Goal: Check status: Check status

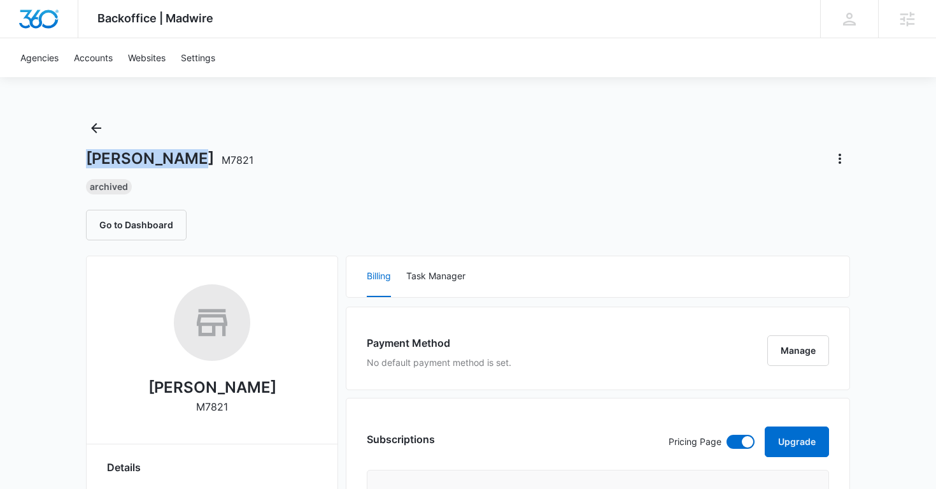
drag, startPoint x: 82, startPoint y: 159, endPoint x: 187, endPoint y: 163, distance: 105.8
copy h1 "[PERSON_NAME]"
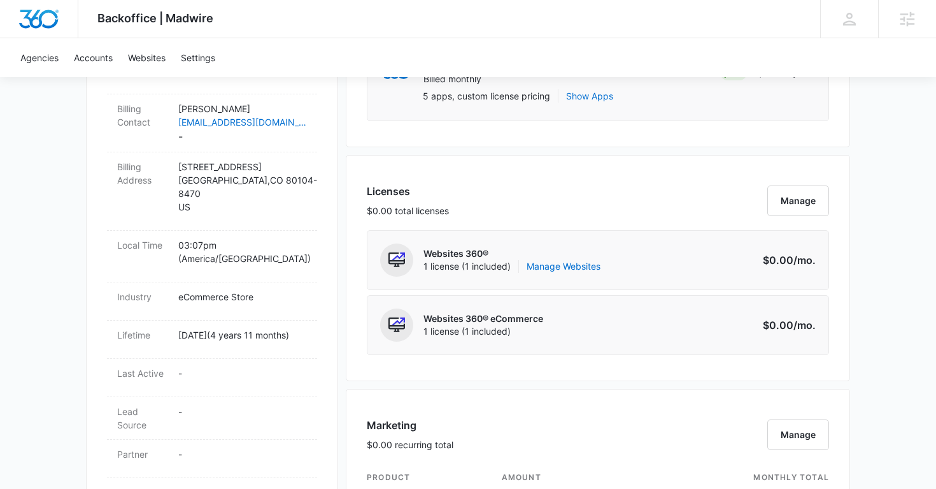
scroll to position [411, 0]
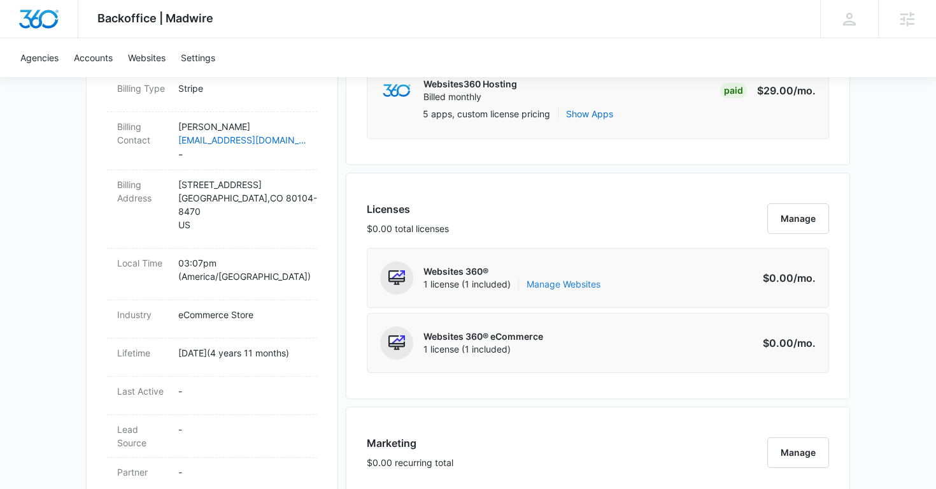
click at [552, 287] on link "Manage Websites" at bounding box center [564, 284] width 74 height 13
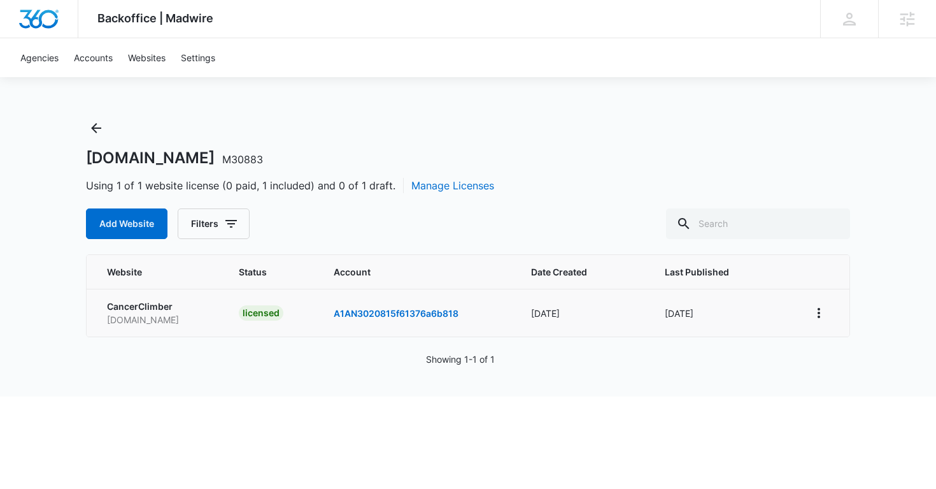
click at [121, 322] on p "www.cancerclimber.org" at bounding box center [157, 319] width 101 height 13
copy p "www.cancerclimber.org"
copy h1 "CancerClimber.org M30883"
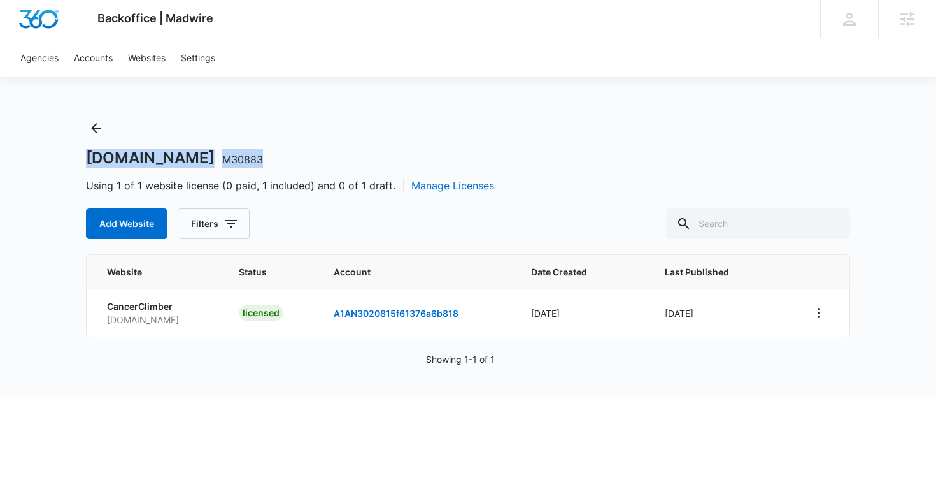
drag, startPoint x: 283, startPoint y: 159, endPoint x: 89, endPoint y: 159, distance: 194.3
click at [88, 159] on div "CancerClimber.org M30883" at bounding box center [468, 157] width 764 height 19
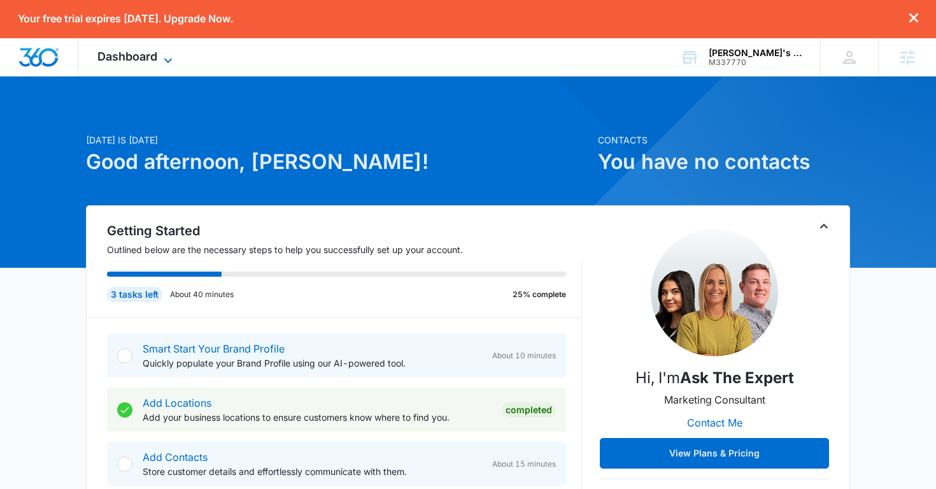
click at [129, 54] on span "Dashboard" at bounding box center [127, 56] width 60 height 13
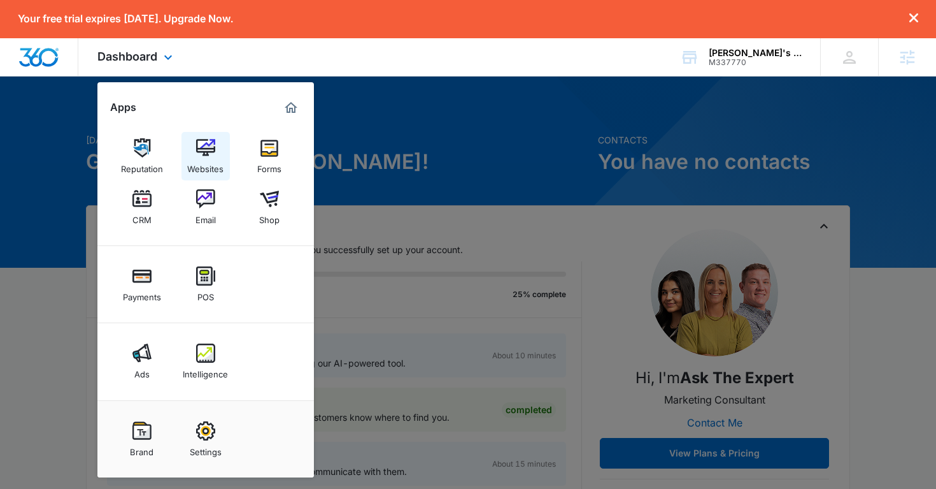
click at [208, 152] on img at bounding box center [205, 147] width 19 height 19
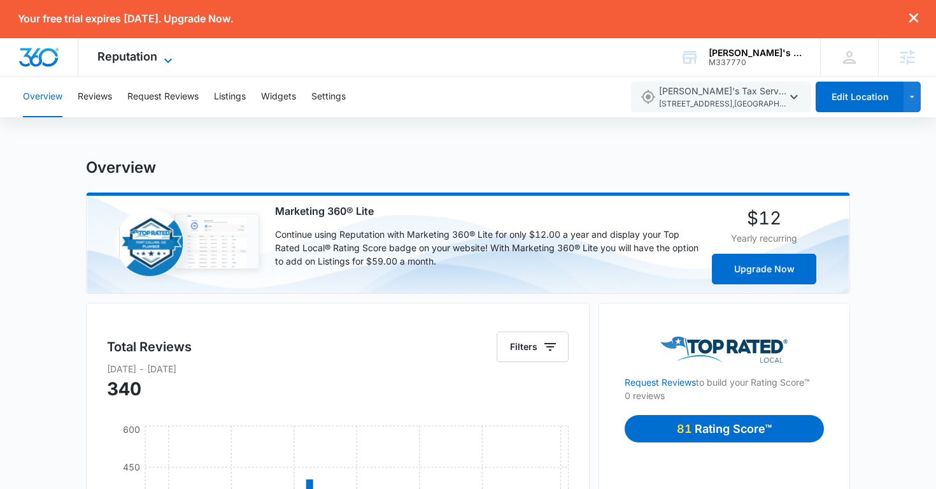
click at [173, 62] on icon at bounding box center [168, 60] width 15 height 15
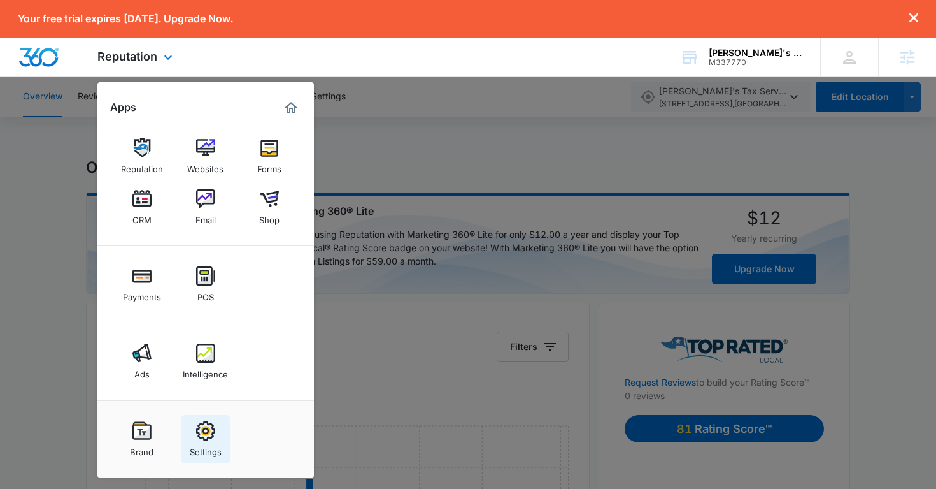
click at [204, 429] on img at bounding box center [205, 430] width 19 height 19
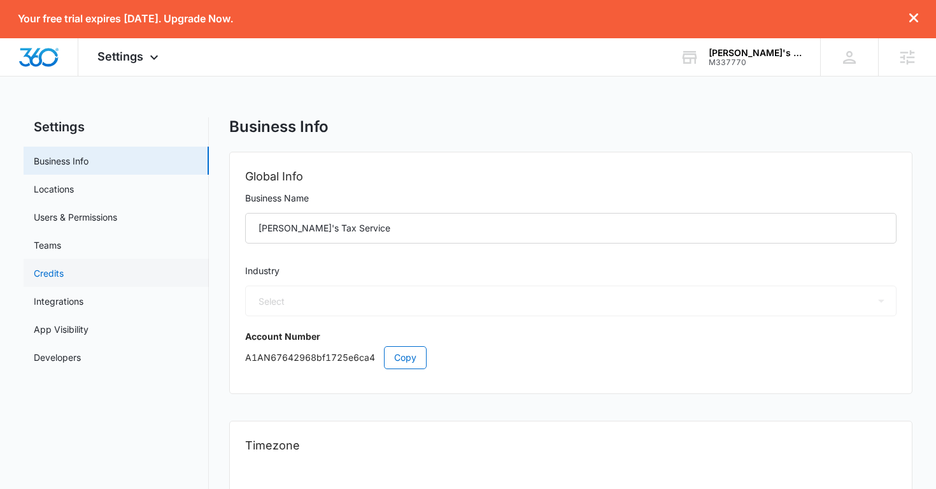
select select "US"
select select "America/Los_Angeles"
select select "33"
click at [113, 220] on link "Users & Permissions" at bounding box center [75, 216] width 83 height 13
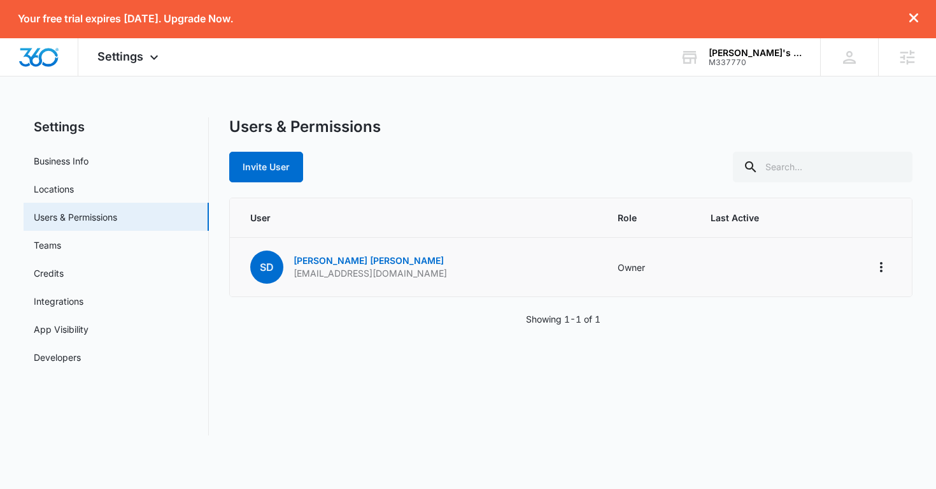
click at [352, 275] on p "lindataxservices@gmail.com" at bounding box center [371, 273] width 154 height 13
copy p "lindataxservices@gmail.com"
click at [139, 68] on div "Settings Apps Reputation Websites Forms CRM Email Shop Payments POS Ads Intelli…" at bounding box center [129, 57] width 103 height 38
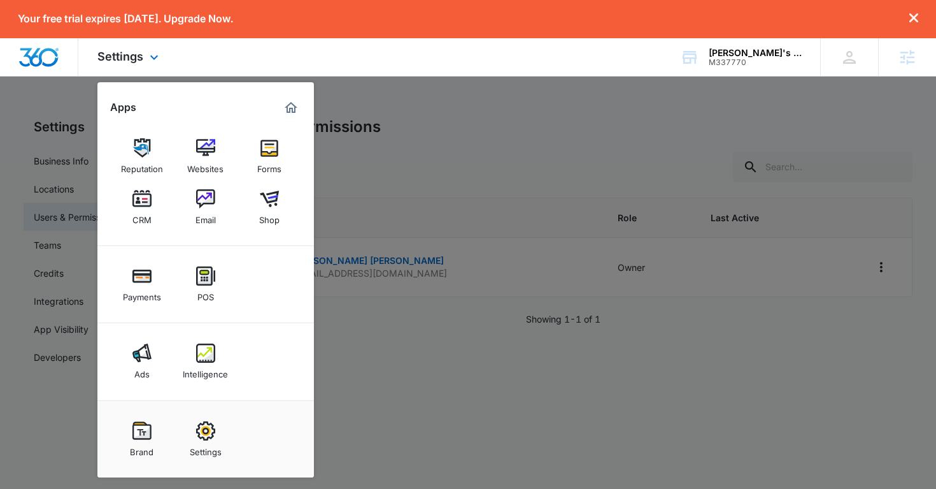
click at [290, 113] on img "Marketing 360® Dashboard" at bounding box center [290, 107] width 15 height 15
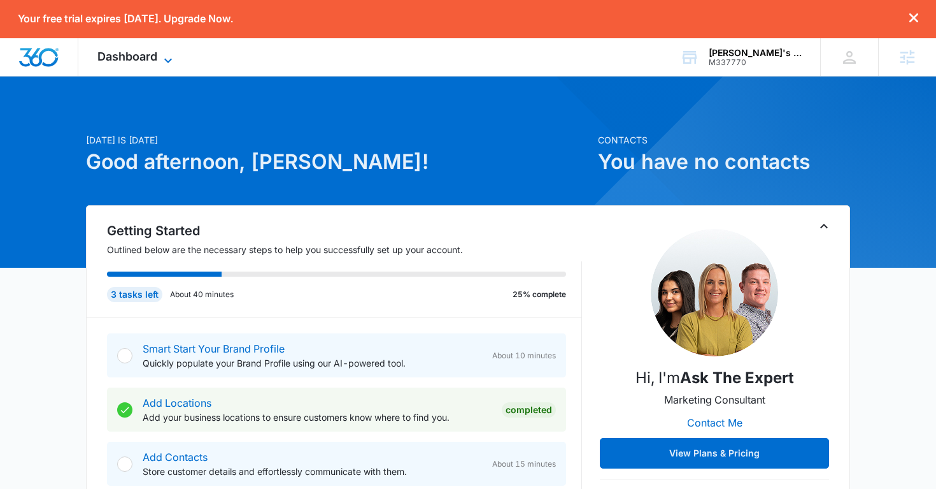
click at [171, 53] on icon at bounding box center [168, 60] width 15 height 15
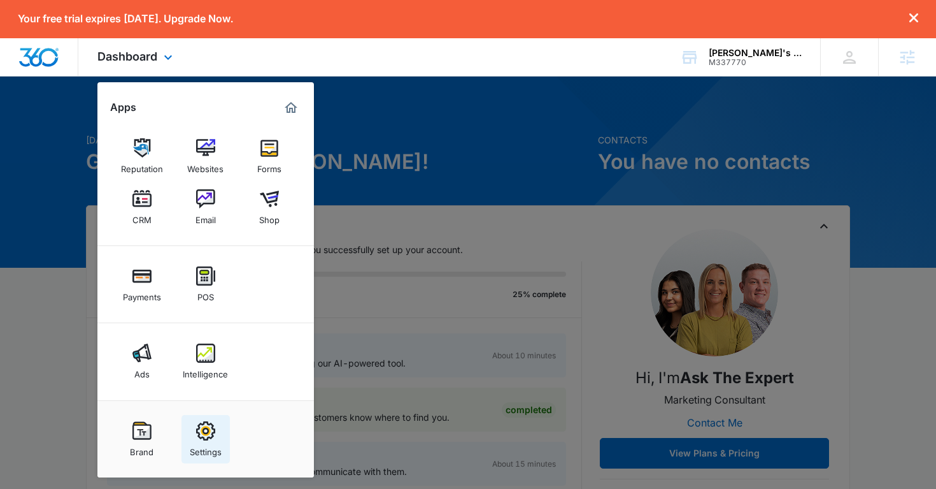
click at [199, 418] on link "Settings" at bounding box center [206, 439] width 48 height 48
select select "33"
select select "US"
select select "America/Los_Angeles"
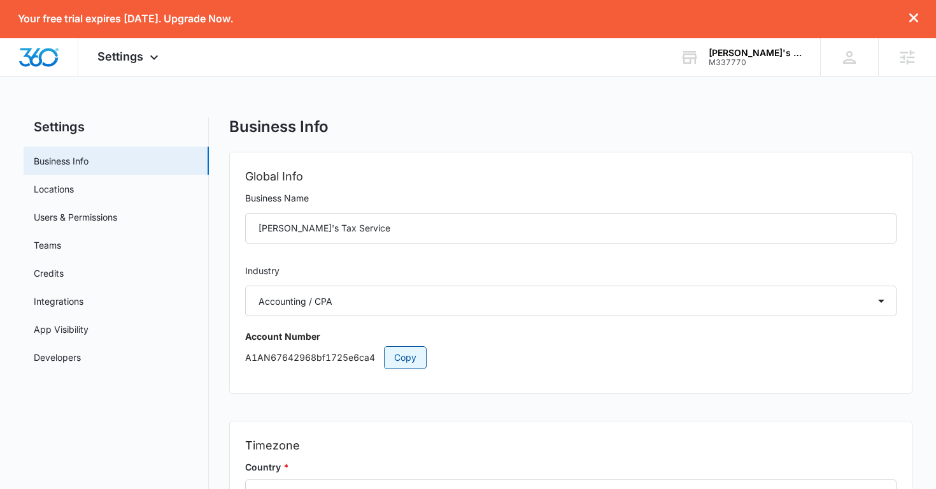
click at [401, 354] on span "Copy" at bounding box center [405, 357] width 22 height 14
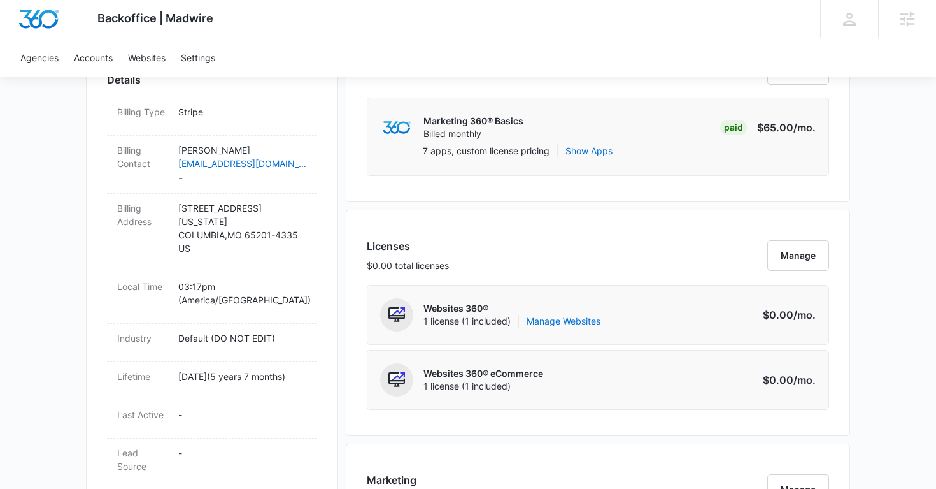
scroll to position [434, 0]
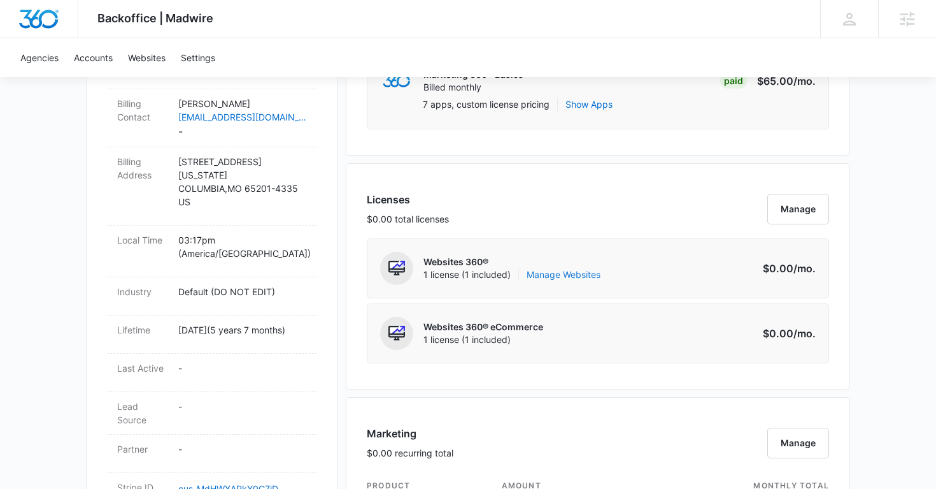
click at [563, 269] on link "Manage Websites" at bounding box center [564, 274] width 74 height 13
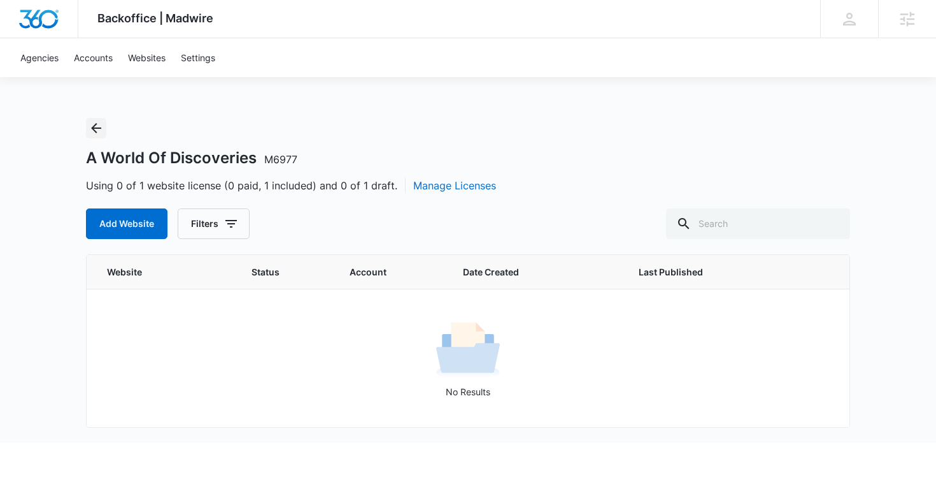
click at [89, 130] on icon "Back" at bounding box center [96, 127] width 15 height 15
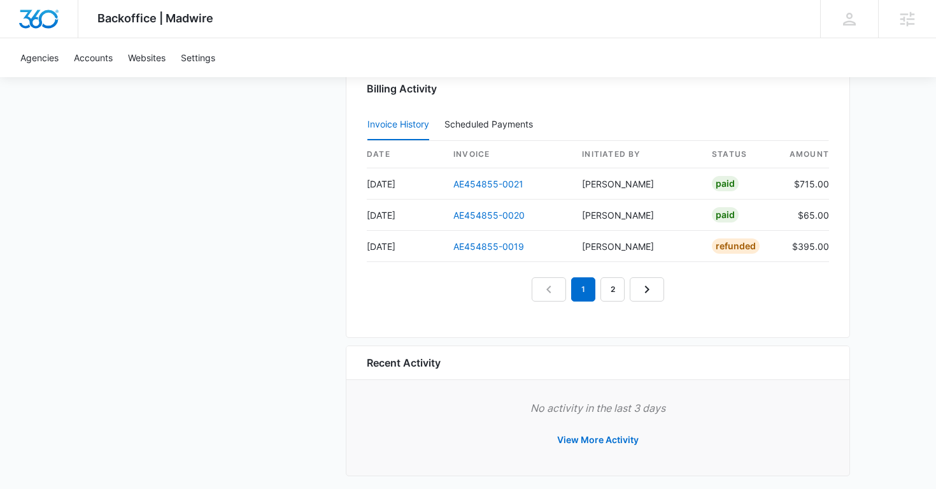
scroll to position [1343, 0]
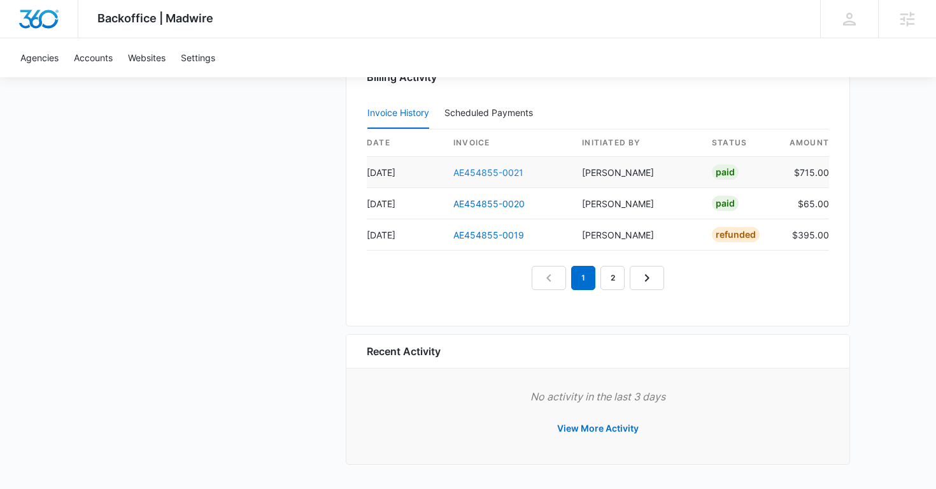
click at [474, 172] on link "AE454855-0021" at bounding box center [489, 172] width 70 height 11
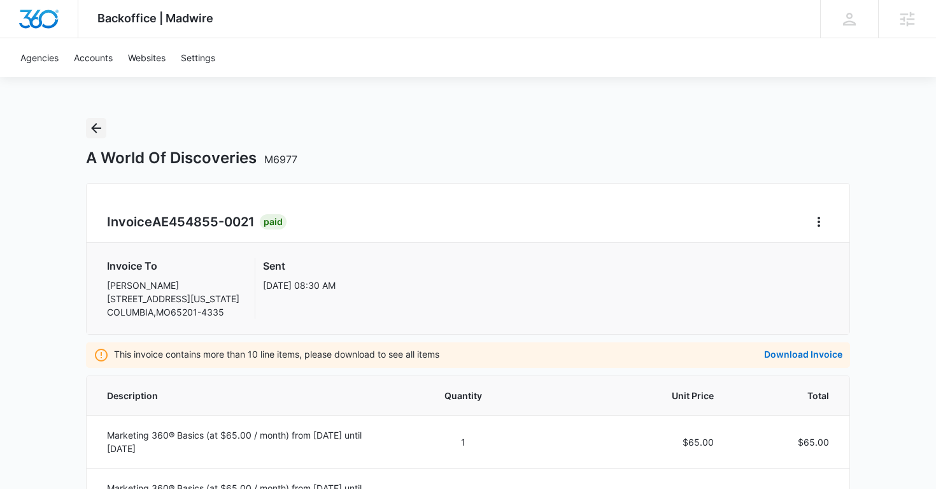
click at [96, 127] on icon "Back" at bounding box center [96, 128] width 10 height 10
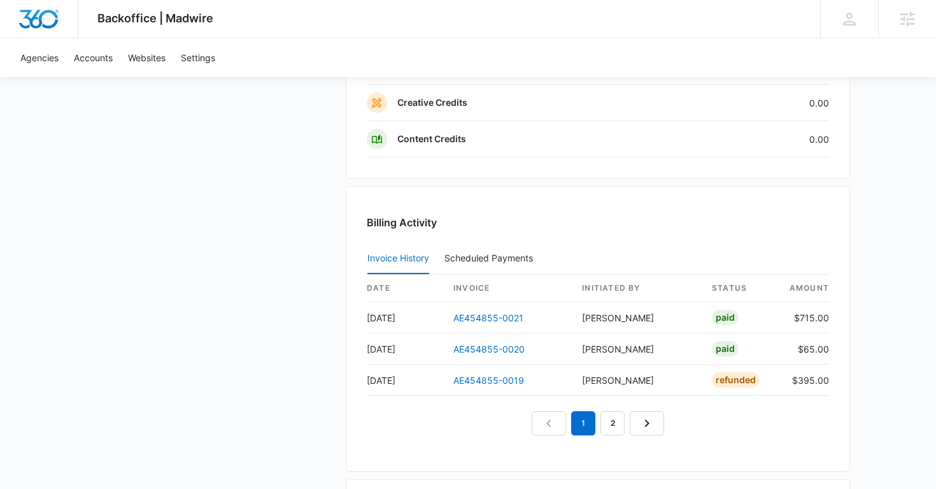
scroll to position [1199, 0]
click at [497, 315] on link "AE454855-0021" at bounding box center [489, 316] width 70 height 11
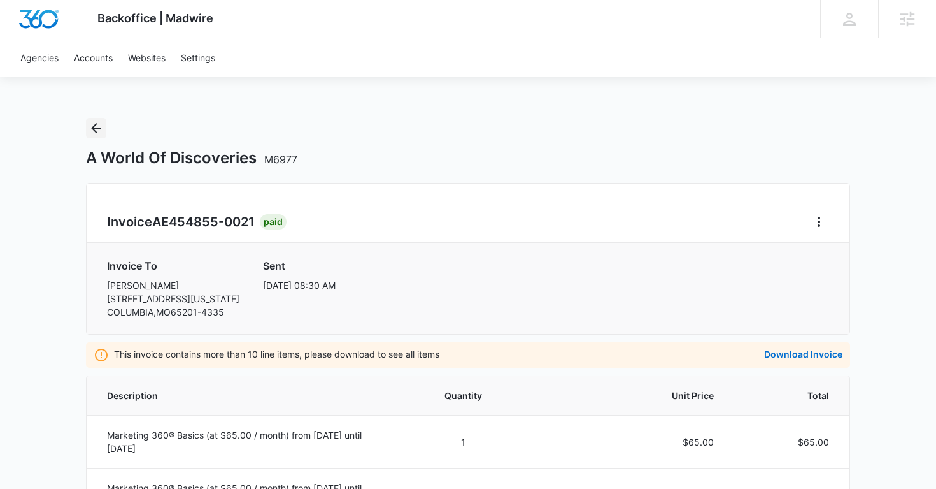
click at [99, 129] on icon "Back" at bounding box center [96, 127] width 15 height 15
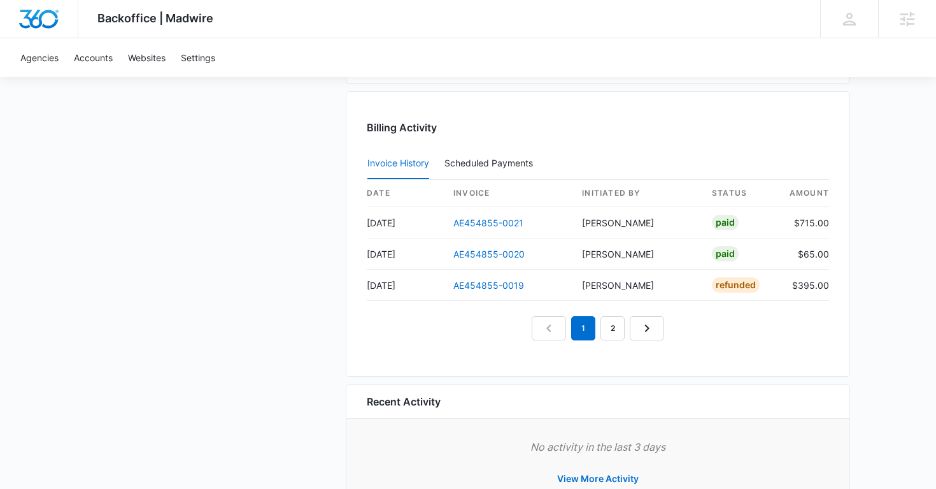
scroll to position [1289, 0]
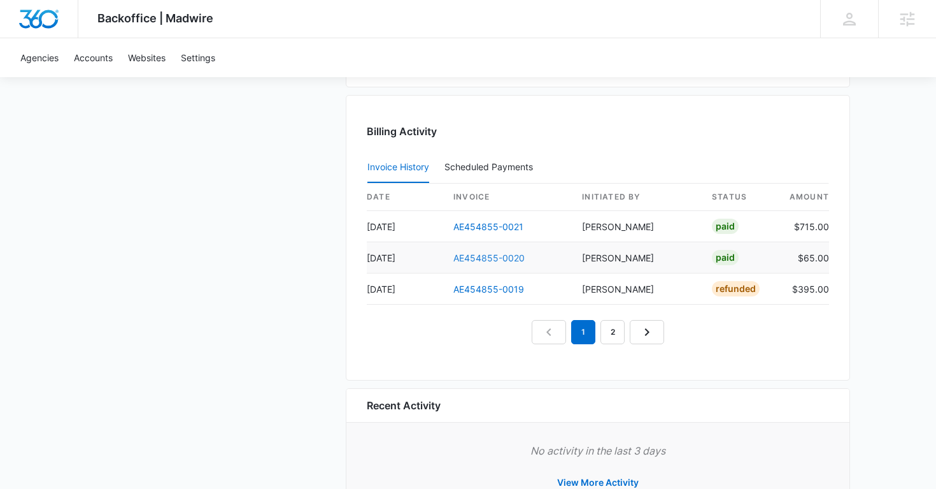
click at [496, 261] on link "AE454855-0020" at bounding box center [489, 257] width 71 height 11
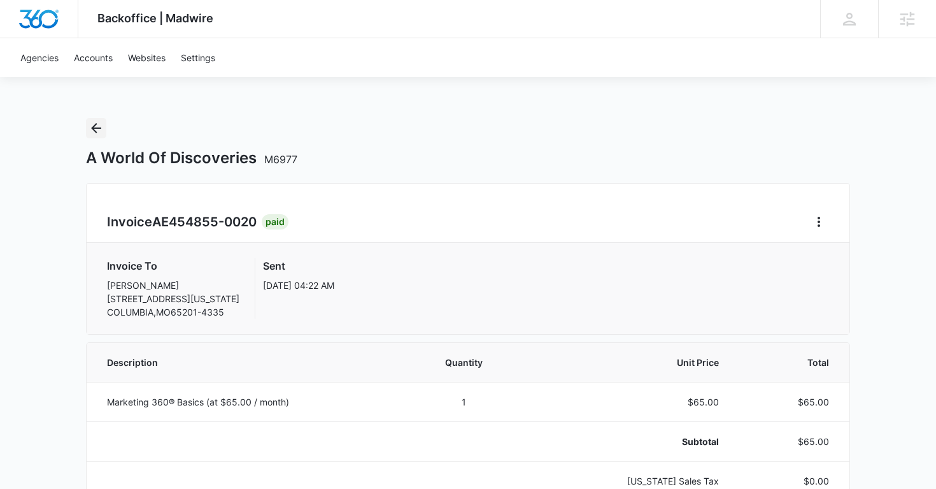
click at [103, 127] on icon "Back" at bounding box center [96, 127] width 15 height 15
